Goal: Find specific page/section: Find specific page/section

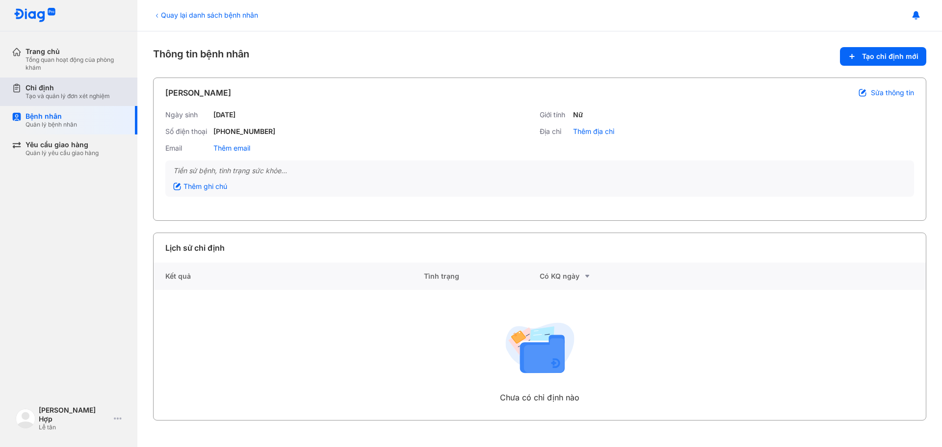
click at [66, 87] on div "Chỉ định" at bounding box center [68, 87] width 84 height 9
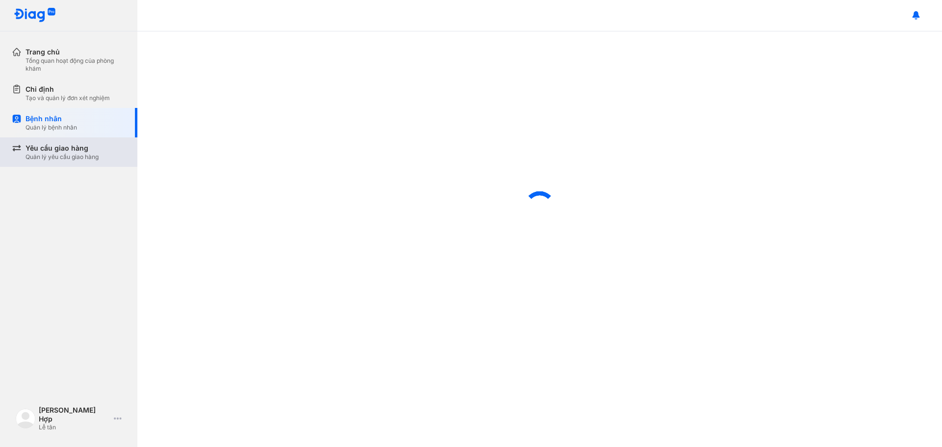
click at [66, 150] on div "Yêu cầu giao hàng" at bounding box center [62, 148] width 73 height 10
click at [52, 53] on div "Trang chủ" at bounding box center [76, 52] width 100 height 10
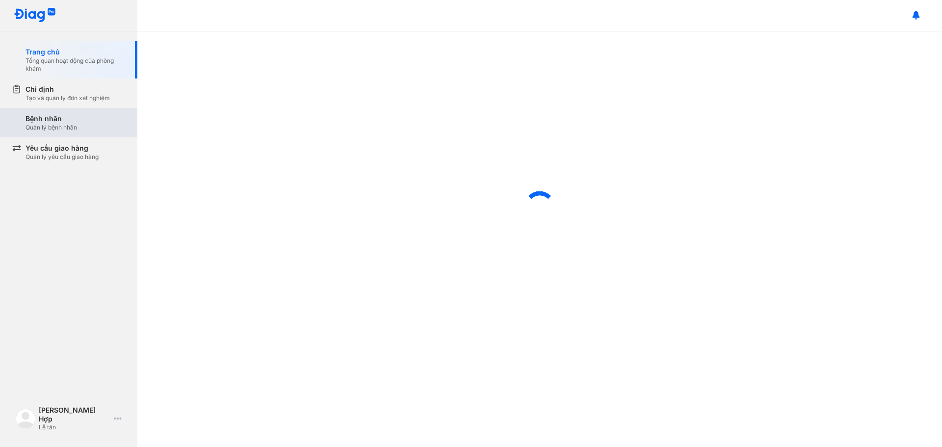
click at [76, 115] on div "Bệnh nhân" at bounding box center [52, 119] width 52 height 10
